Goal: Obtain resource: Download file/media

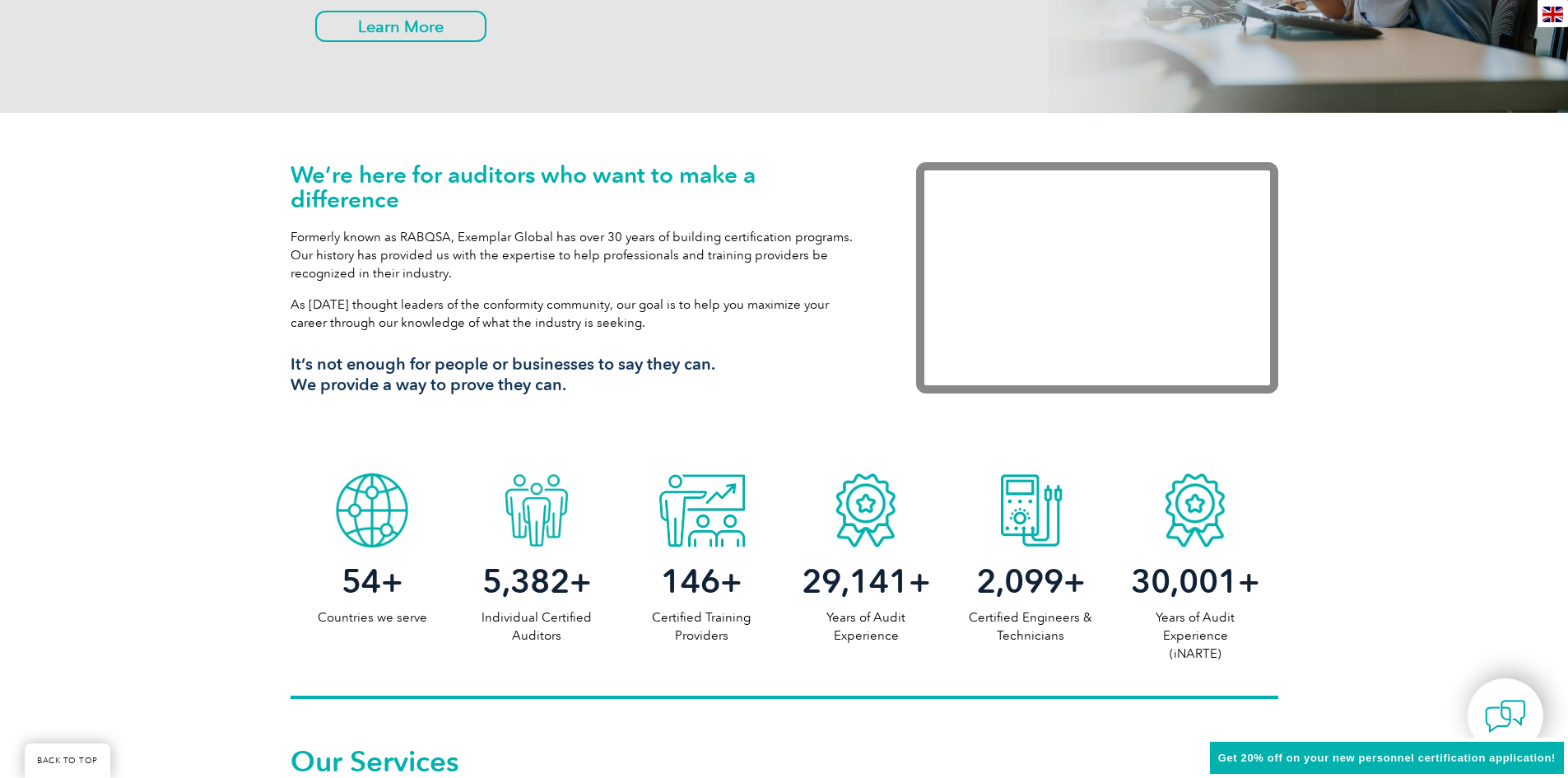
scroll to position [441, 0]
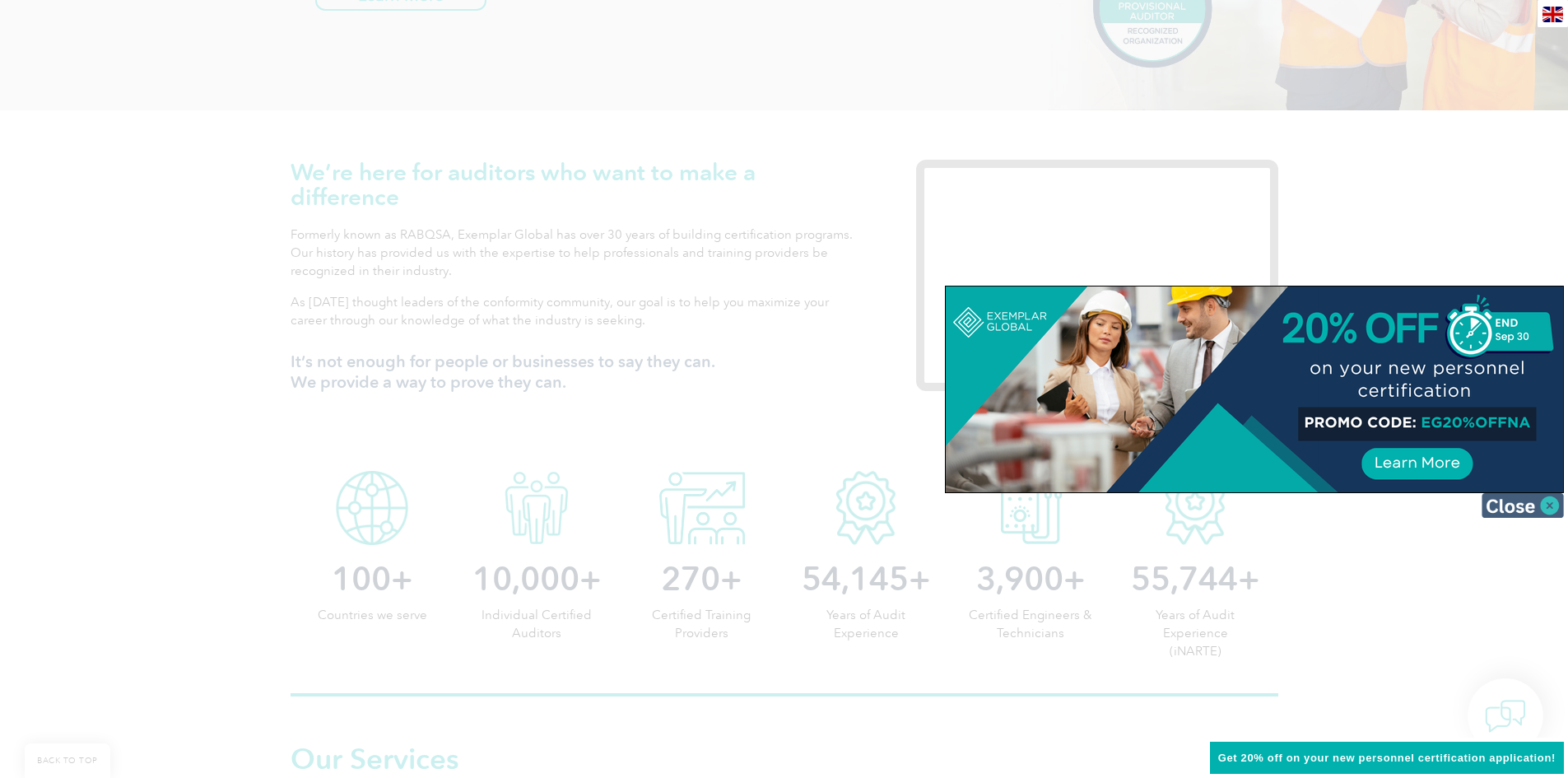
click at [1549, 506] on img at bounding box center [1523, 506] width 83 height 25
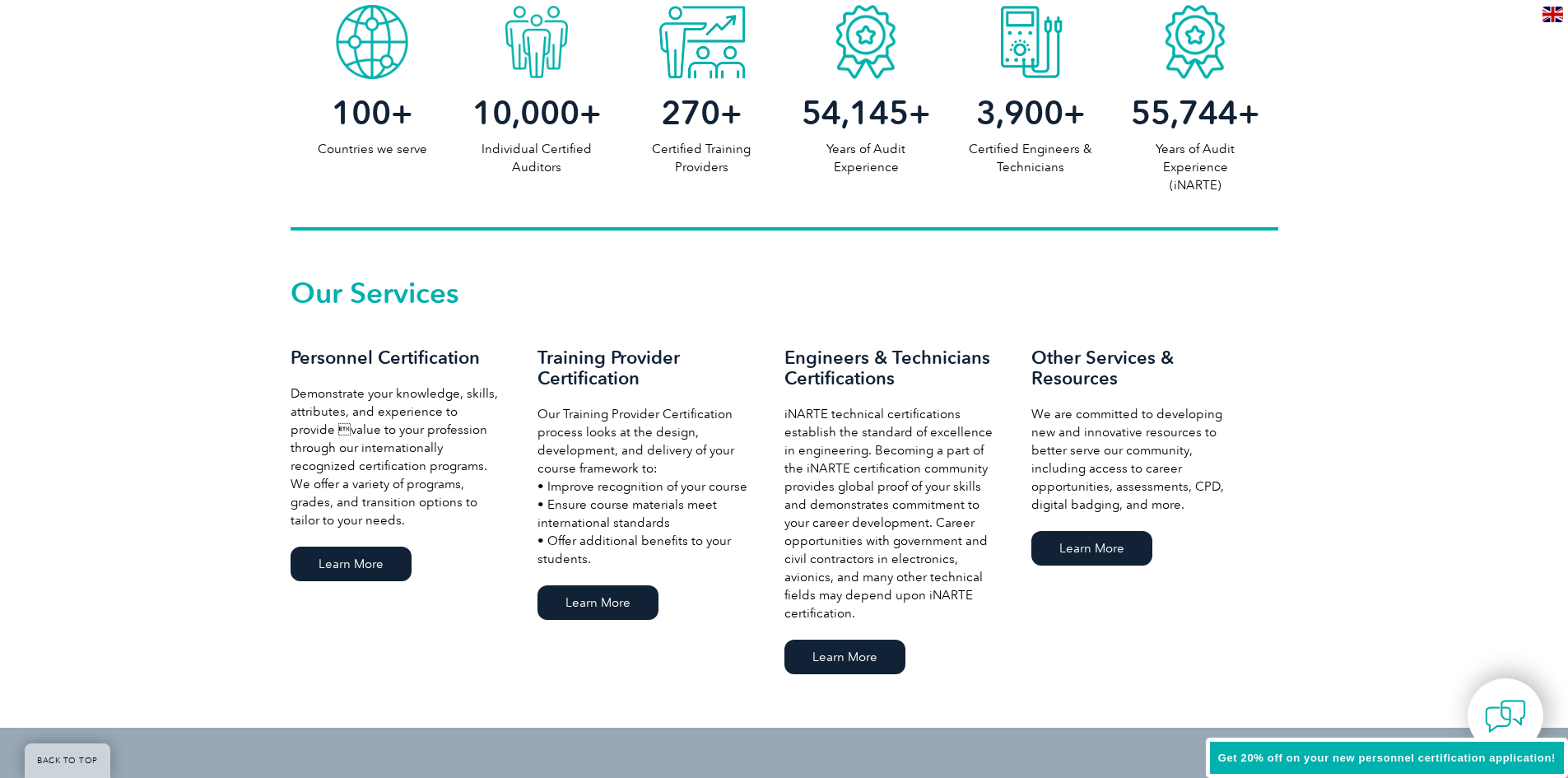
scroll to position [909, 0]
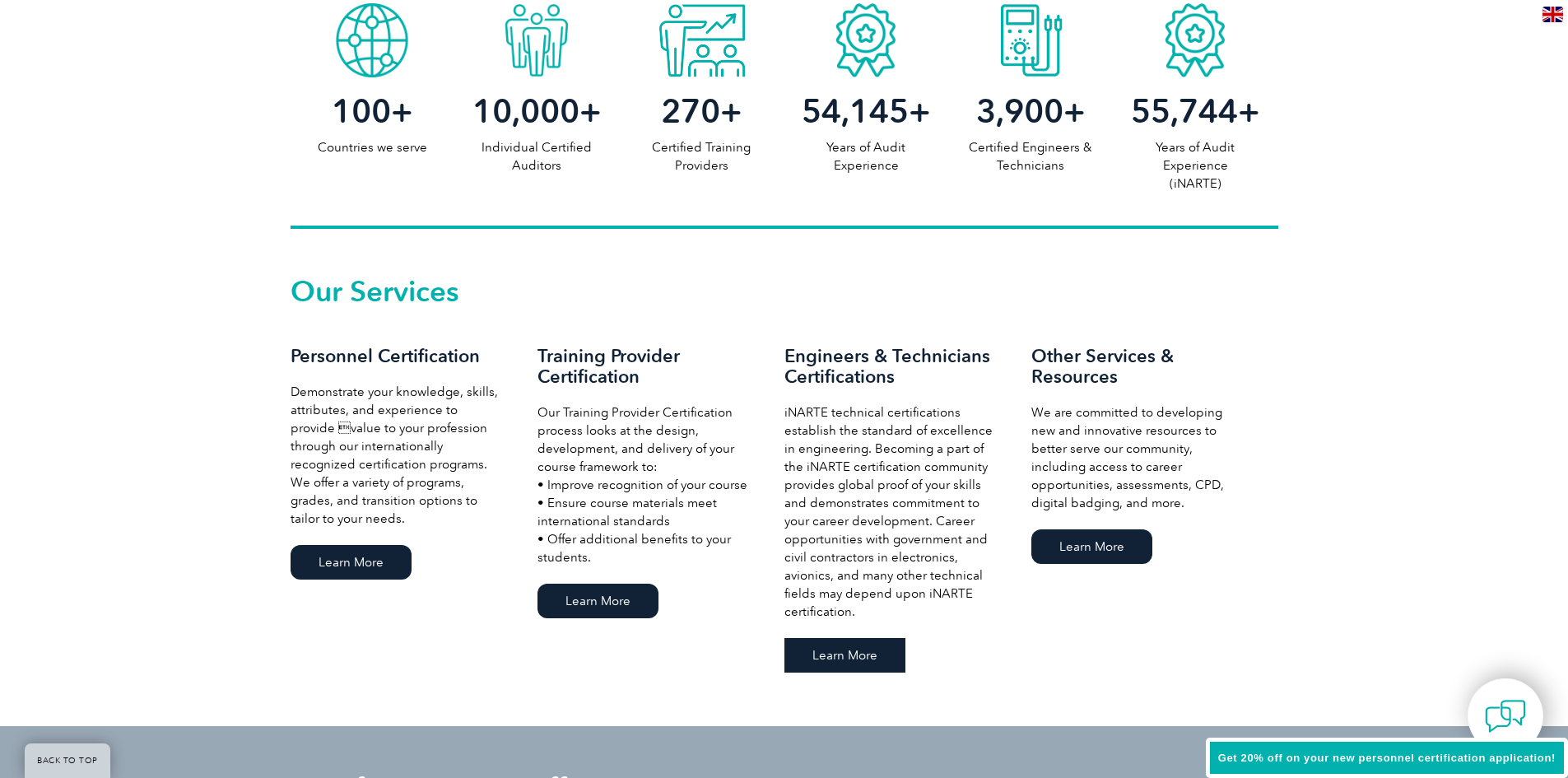
click at [843, 654] on link "Learn More" at bounding box center [845, 655] width 121 height 34
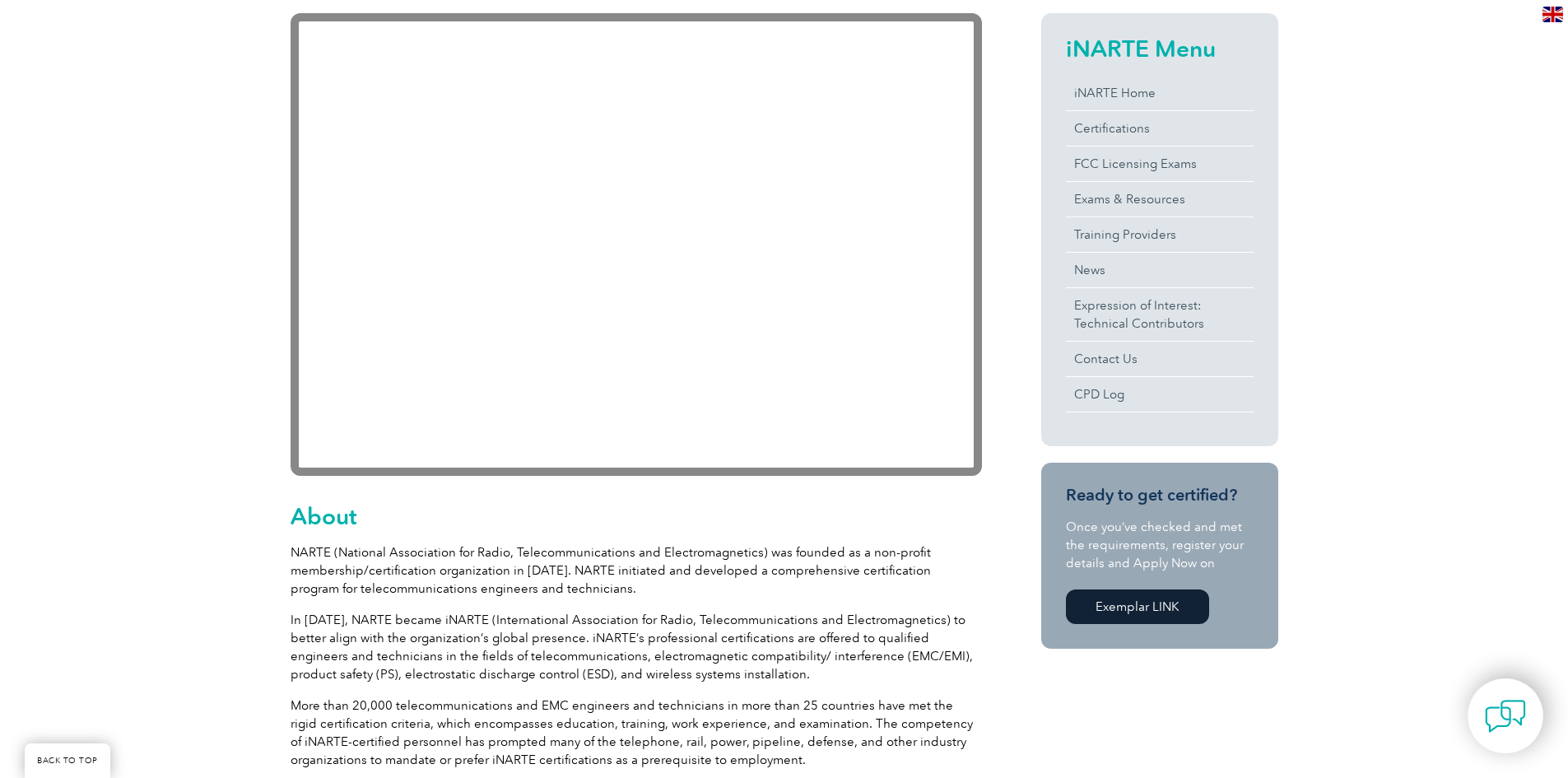
scroll to position [378, 0]
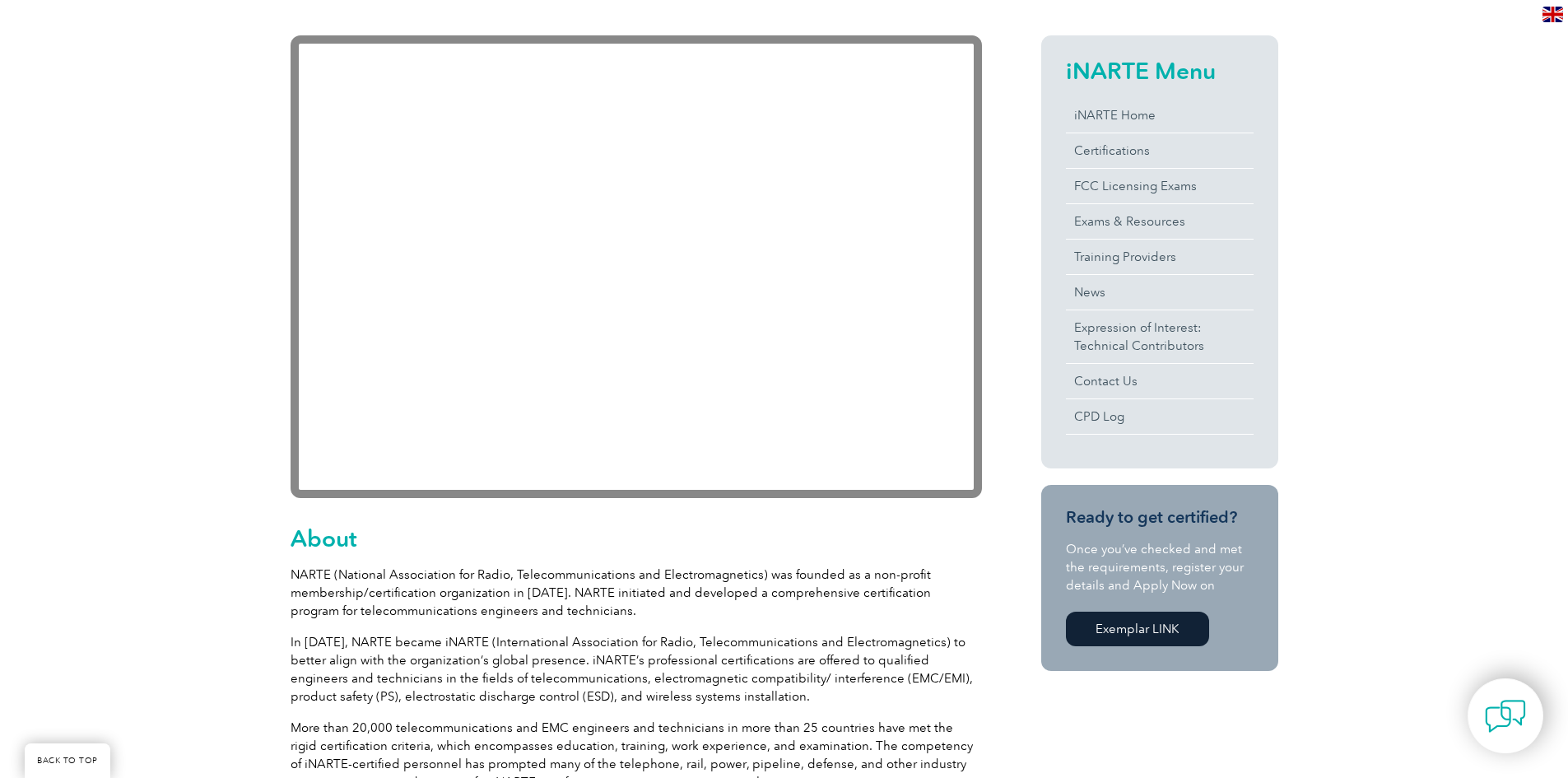
click at [481, 586] on p "NARTE (National Association for Radio, Telecommunications and Electromagnetics)…" at bounding box center [637, 592] width 692 height 54
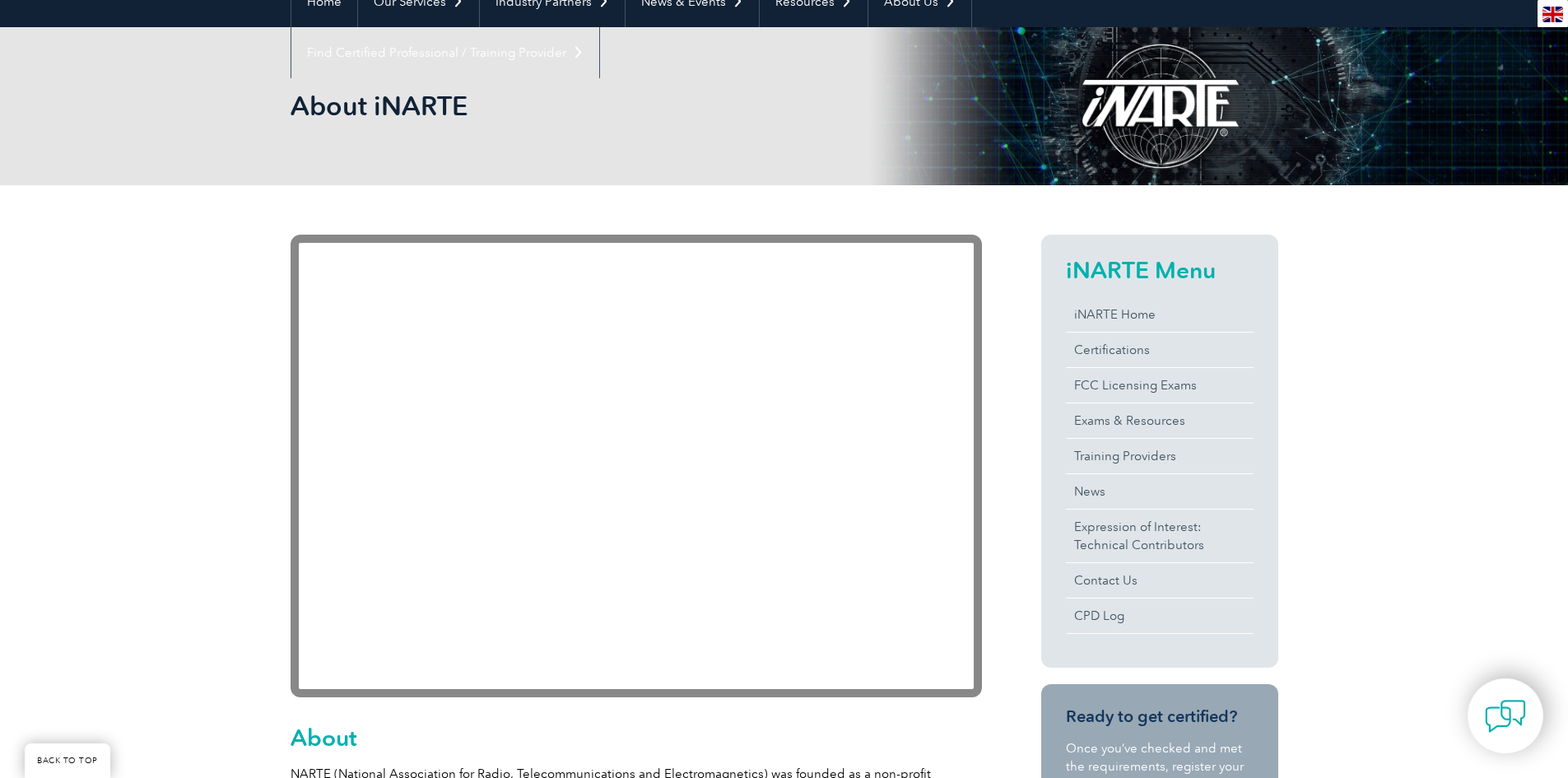
scroll to position [0, 0]
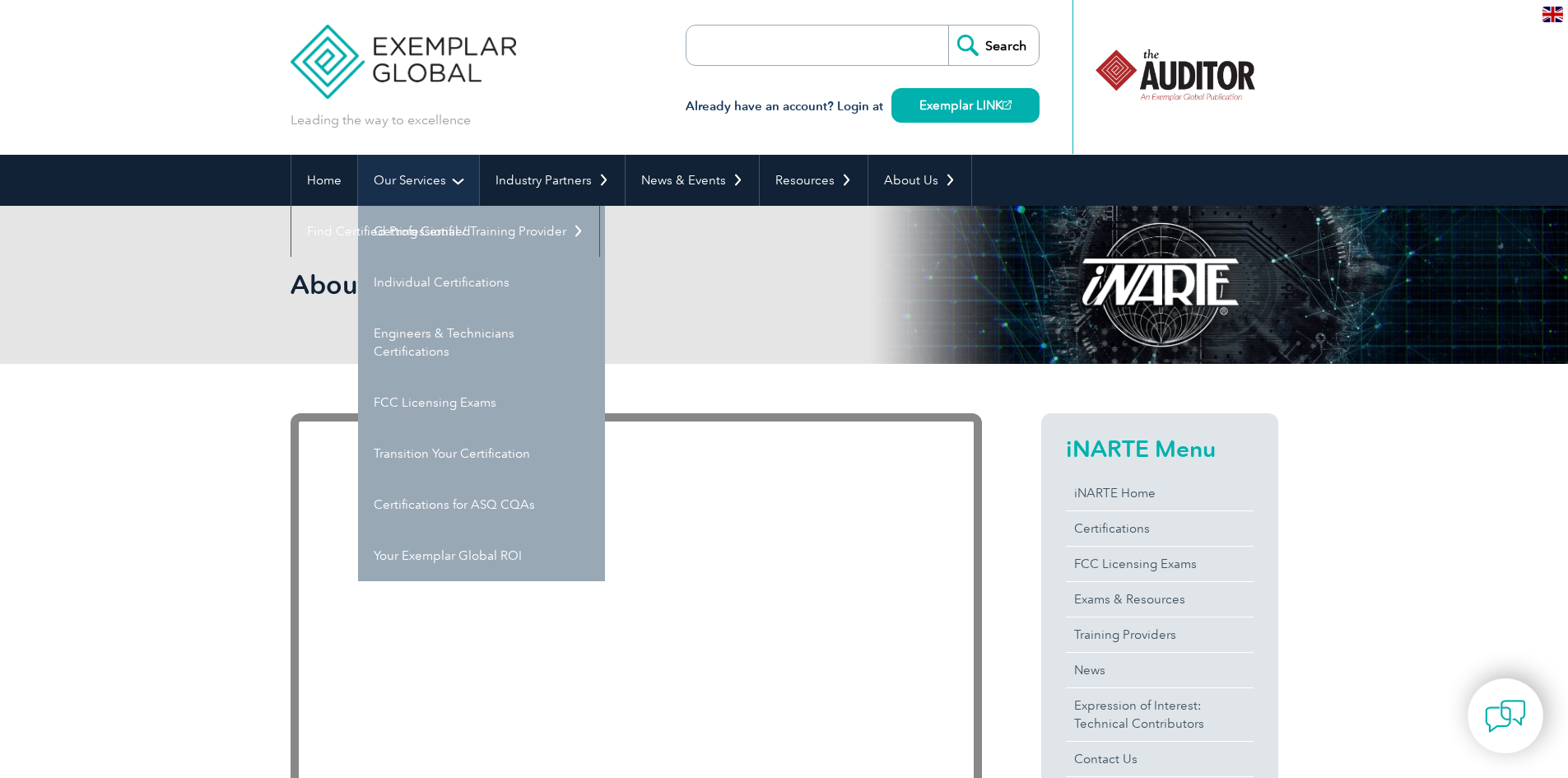
click at [409, 174] on link "Our Services" at bounding box center [419, 180] width 121 height 51
click at [459, 169] on link "Our Services" at bounding box center [419, 180] width 121 height 51
click at [461, 179] on link "Our Services" at bounding box center [419, 180] width 121 height 51
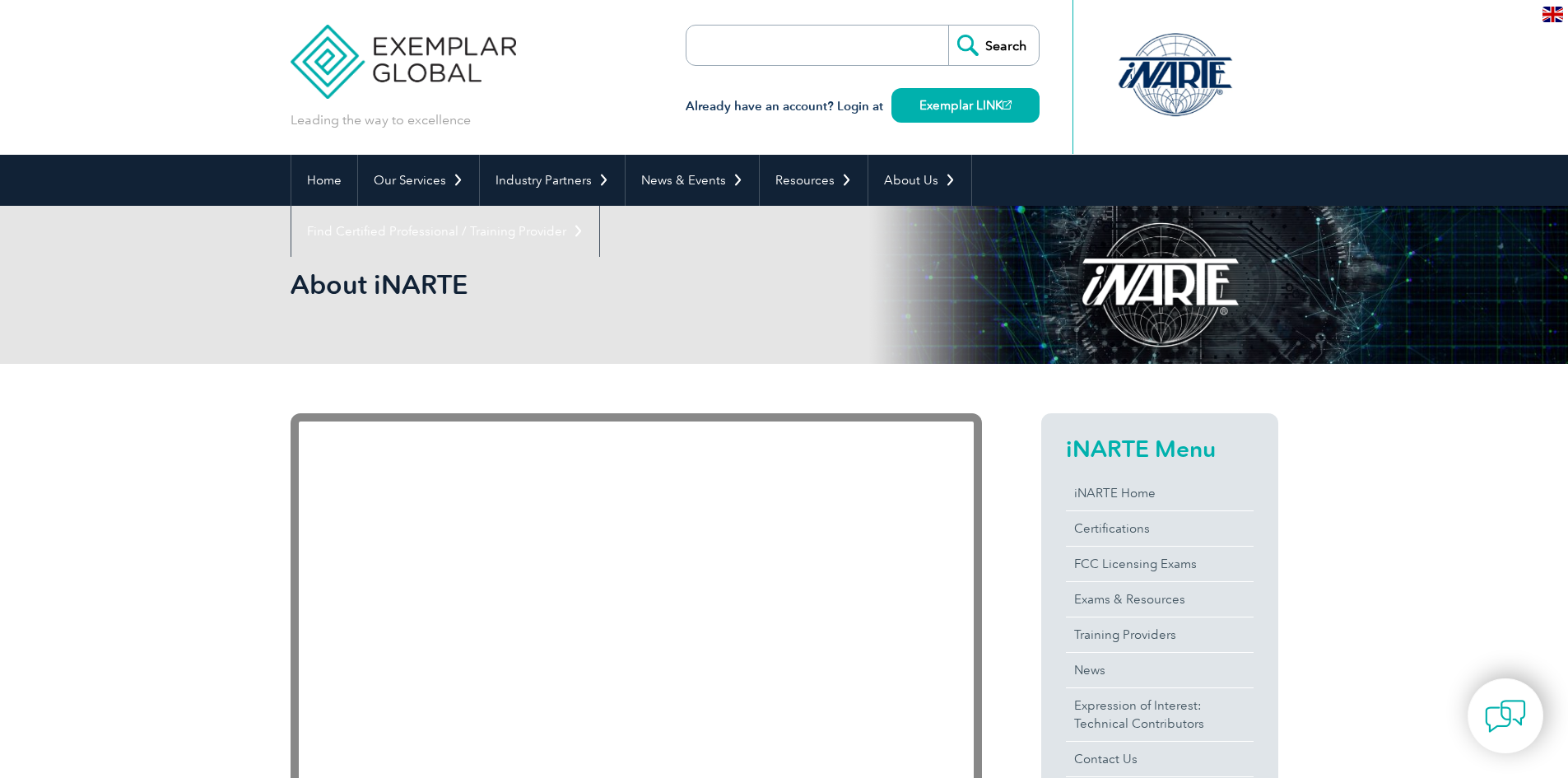
click at [738, 34] on input "search" at bounding box center [781, 45] width 173 height 39
type input "pdf"
click at [992, 55] on input "Search" at bounding box center [993, 45] width 90 height 39
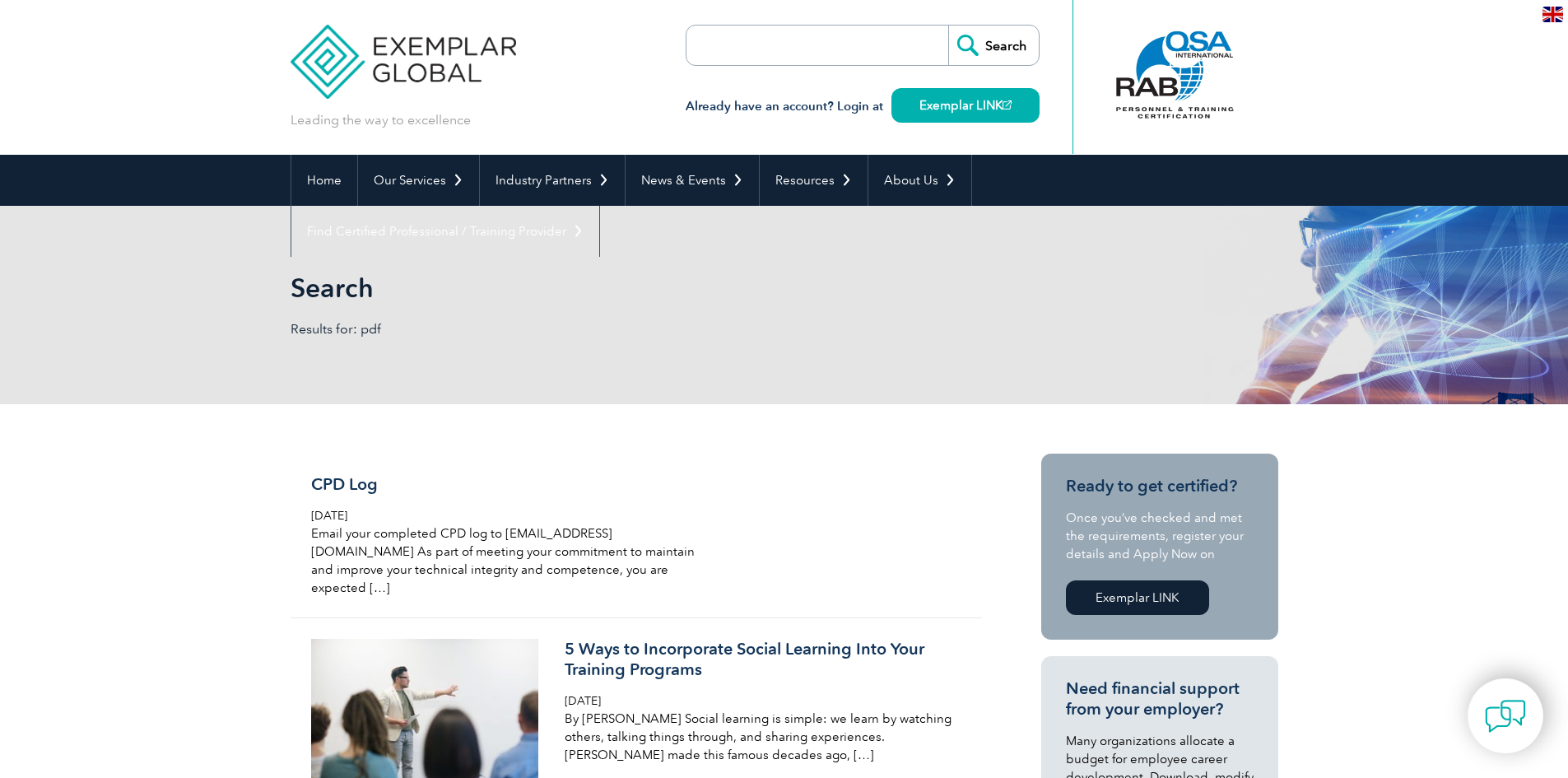
click at [753, 34] on input "search" at bounding box center [781, 45] width 173 height 39
type input "iso9001 pdf"
click at [948, 26] on input "Search" at bounding box center [993, 45] width 90 height 39
